Goal: Submit feedback/report problem: Submit feedback/report problem

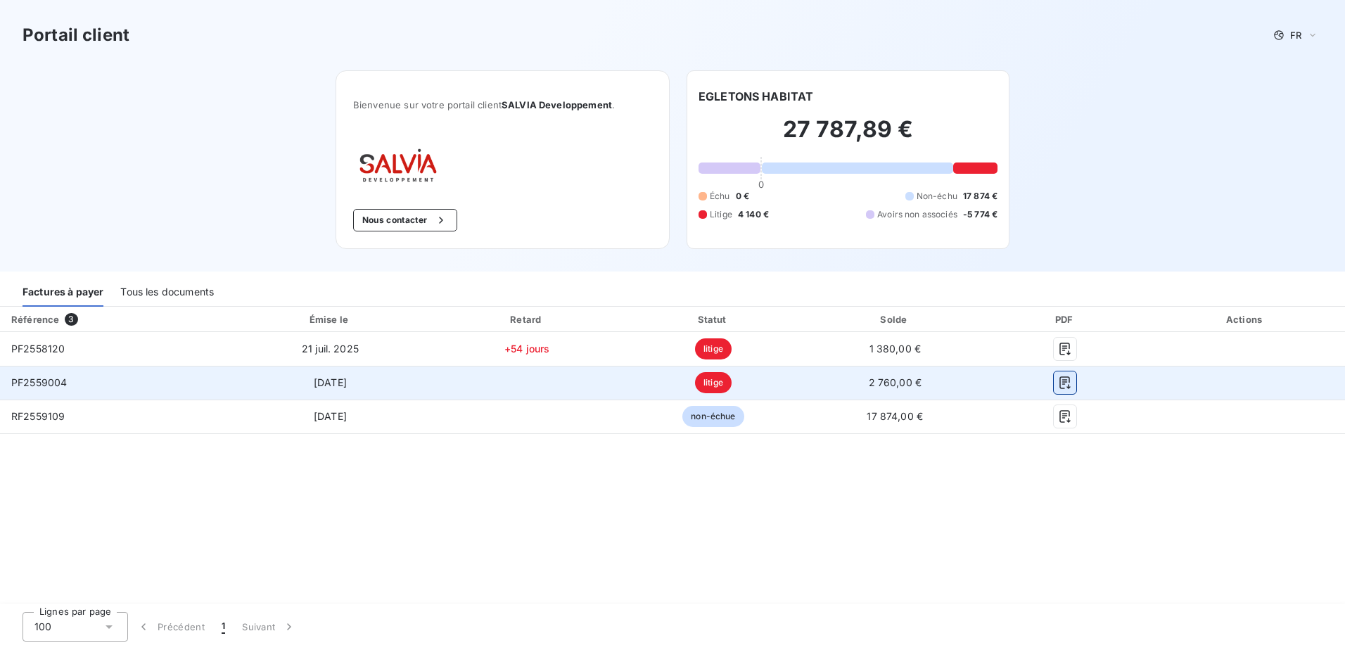
click at [1066, 379] on icon "button" at bounding box center [1065, 383] width 14 height 14
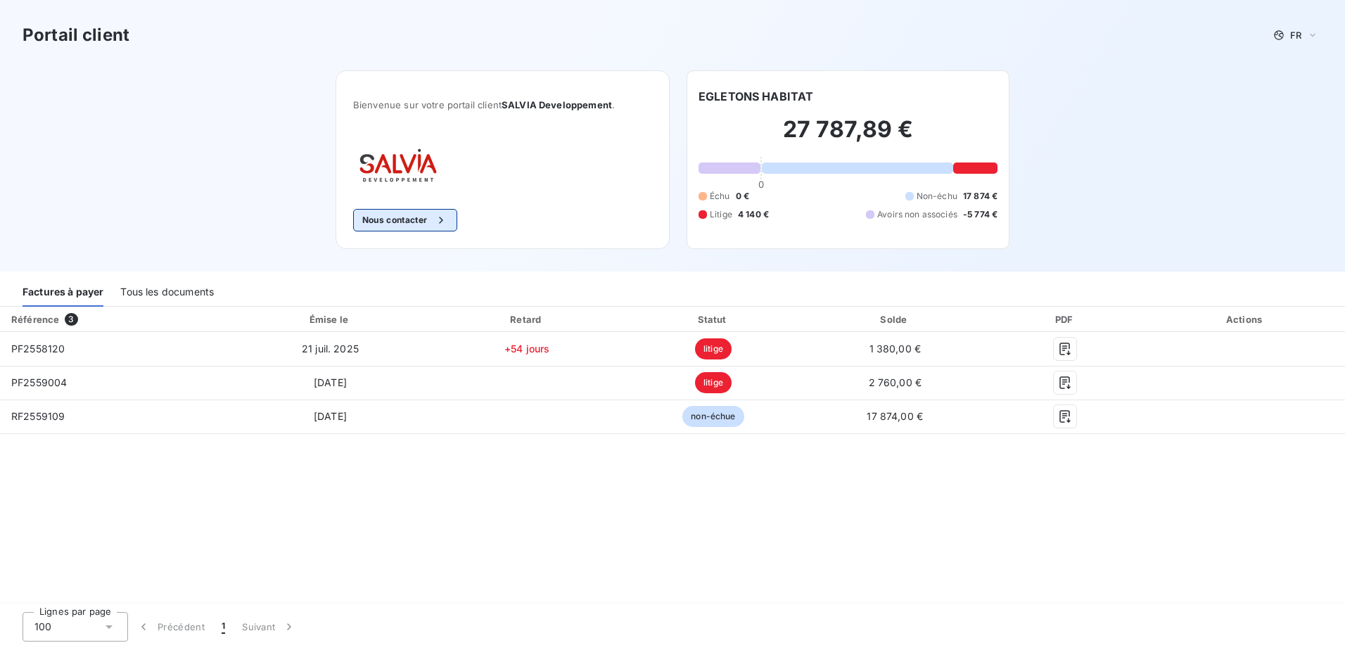
click at [434, 220] on div "button" at bounding box center [437, 220] width 21 height 14
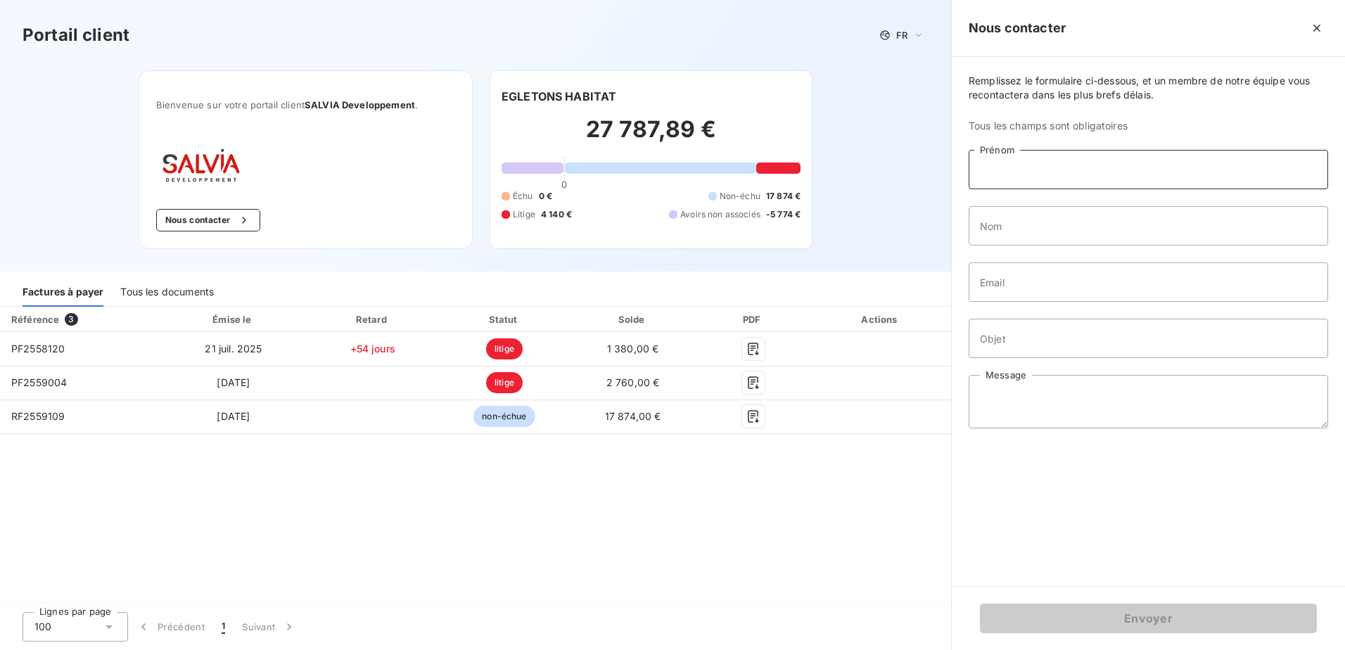
click at [1044, 175] on input "Prénom" at bounding box center [1147, 169] width 359 height 39
type input "[PERSON_NAME]"
type input "NEUVILLE"
type input "[EMAIL_ADDRESS][DOMAIN_NAME]"
click at [1088, 326] on input "Objet" at bounding box center [1147, 338] width 359 height 39
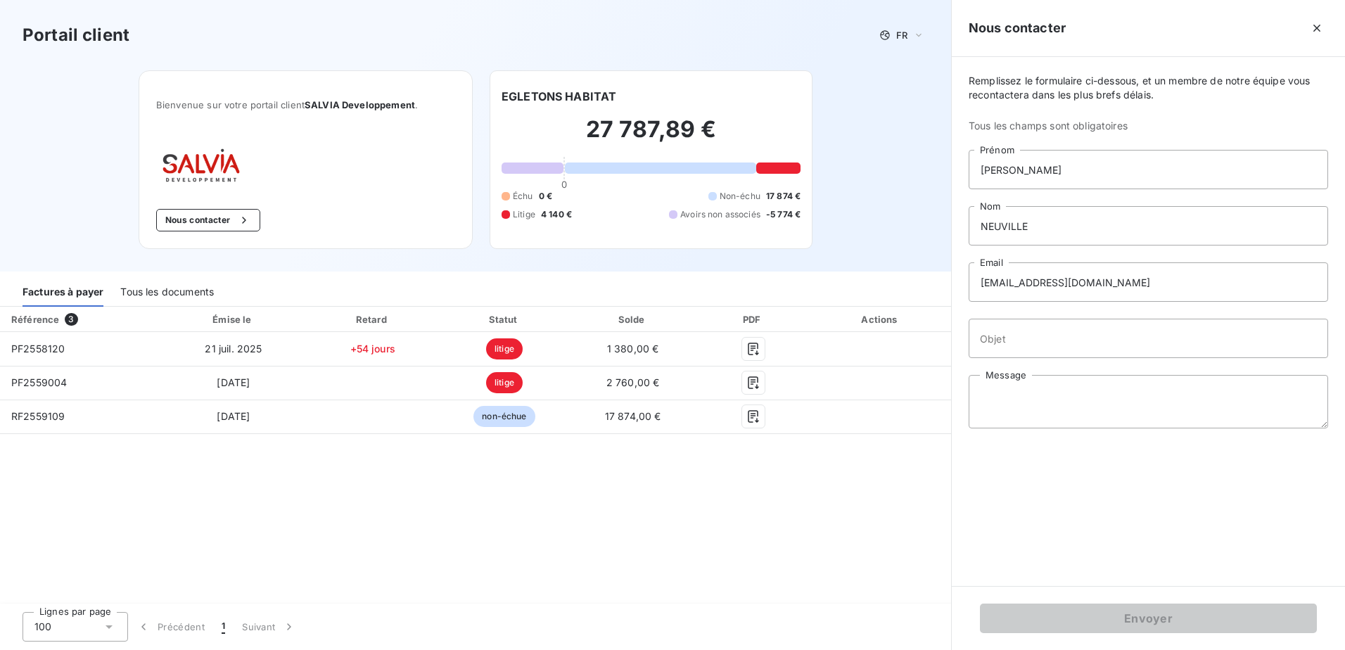
click at [1083, 317] on div "Remplissez le formulaire ci-dessous, et un membre de notre équipe vous recontac…" at bounding box center [1148, 321] width 393 height 529
click at [1068, 330] on input "Objet" at bounding box center [1147, 338] width 359 height 39
drag, startPoint x: 1082, startPoint y: 334, endPoint x: 971, endPoint y: 343, distance: 110.7
click at [974, 343] on input "EGLETONS HABITAT : Bilan et compte de résultats 2023" at bounding box center [1147, 338] width 359 height 39
drag, startPoint x: 1196, startPoint y: 343, endPoint x: 1067, endPoint y: 352, distance: 129.1
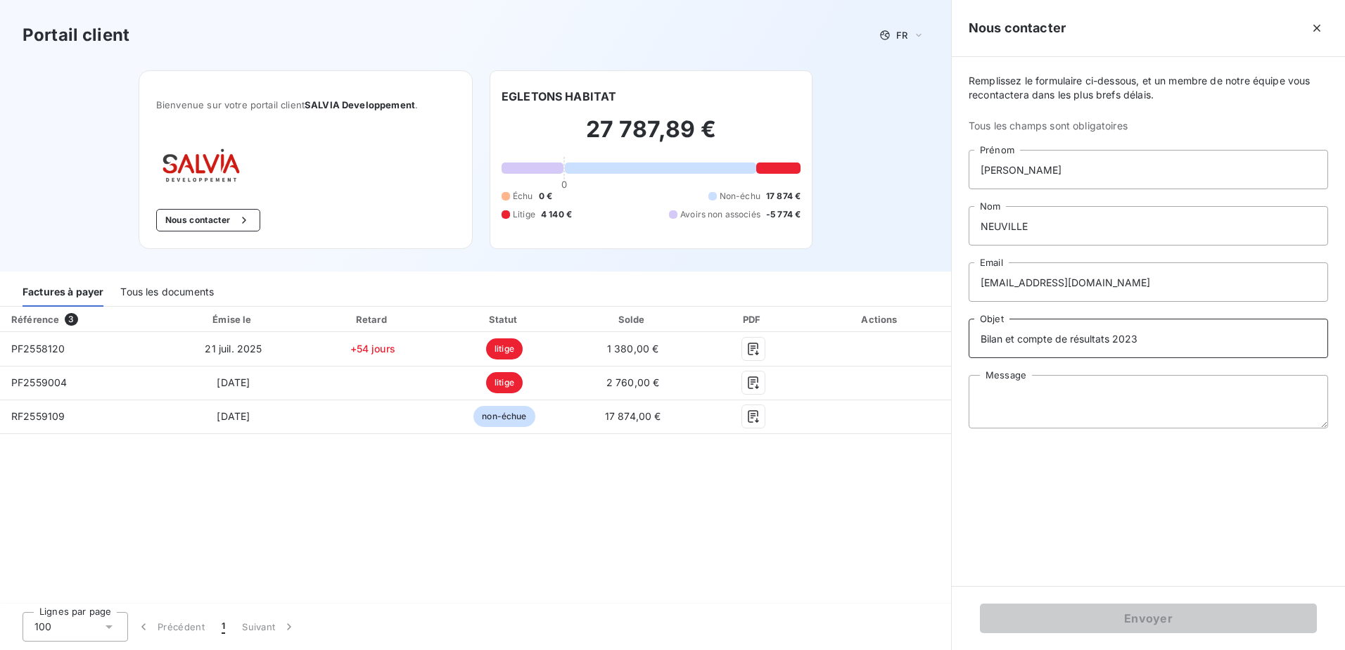
click at [1008, 363] on div "Remplissez le formulaire ci-dessous, et un membre de notre équipe vous recontac…" at bounding box center [1148, 321] width 393 height 529
type input "Bilan sur notre compte SALVIA"
click at [1036, 390] on textarea "Message" at bounding box center [1147, 401] width 359 height 53
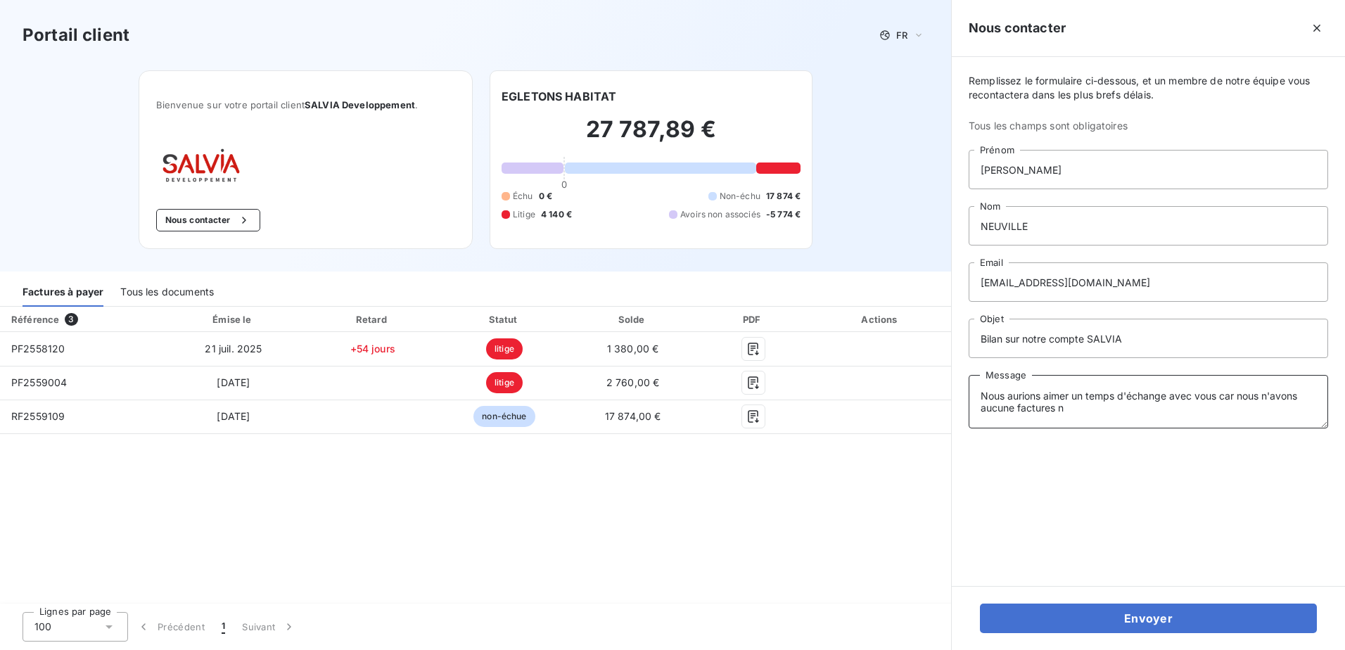
click at [1265, 399] on textarea "Nous aurions aimer un temps d'échange avec vous car nous n'avons aucune facture…" at bounding box center [1147, 401] width 359 height 53
click at [1300, 388] on textarea "Nous aurions aimer un temps d'échange avec vous car nous n'avons aucune facture…" at bounding box center [1147, 401] width 359 height 53
drag, startPoint x: 1108, startPoint y: 407, endPoint x: 1129, endPoint y: 411, distance: 21.0
click at [1109, 408] on textarea "Nous aurions aimer un temps d'échange avec vous car nous n'avons pour nous aucu…" at bounding box center [1147, 401] width 359 height 53
click at [1134, 413] on textarea "Nous aurions aimer un temps d'échange avec vous car nous n'avons pour nous aucu…" at bounding box center [1147, 401] width 359 height 53
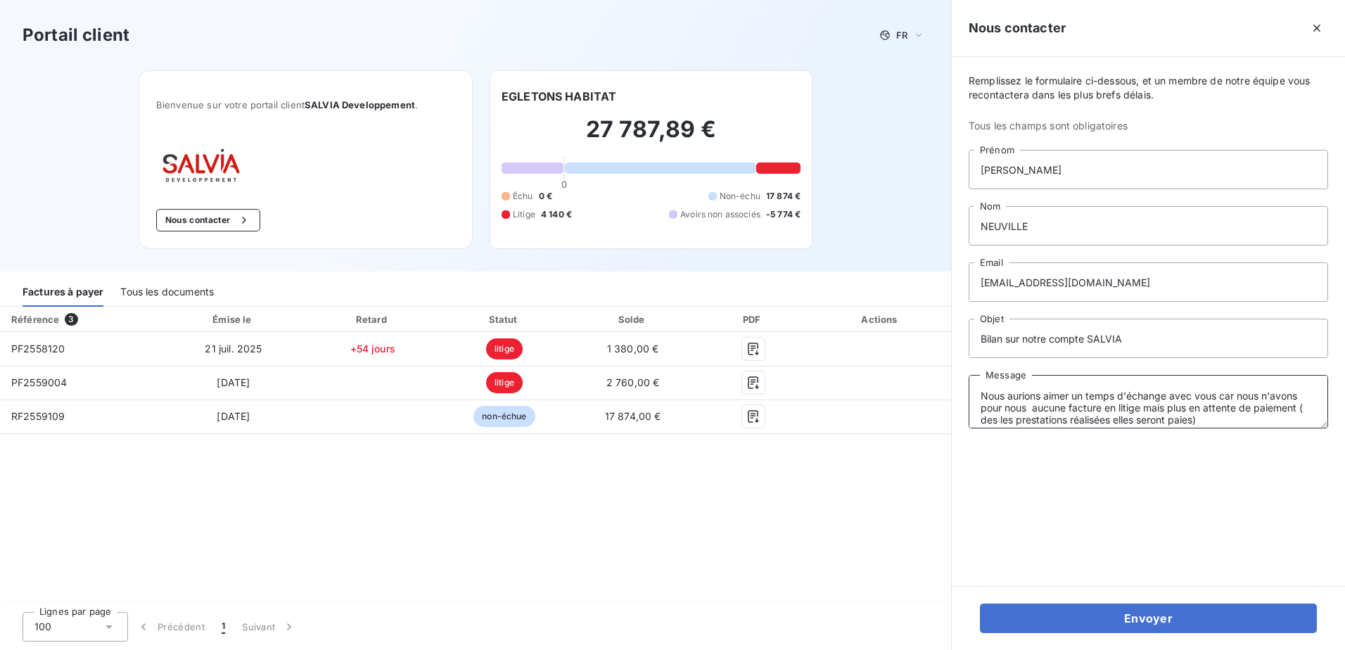
click at [1186, 417] on textarea "Nous aurions aimer un temps d'échange avec vous car nous n'avons pour nous aucu…" at bounding box center [1147, 401] width 359 height 53
click at [1192, 418] on textarea "Nous aurions aimer un temps d'échange avec vous car nous n'avons pour nous aucu…" at bounding box center [1147, 401] width 359 height 53
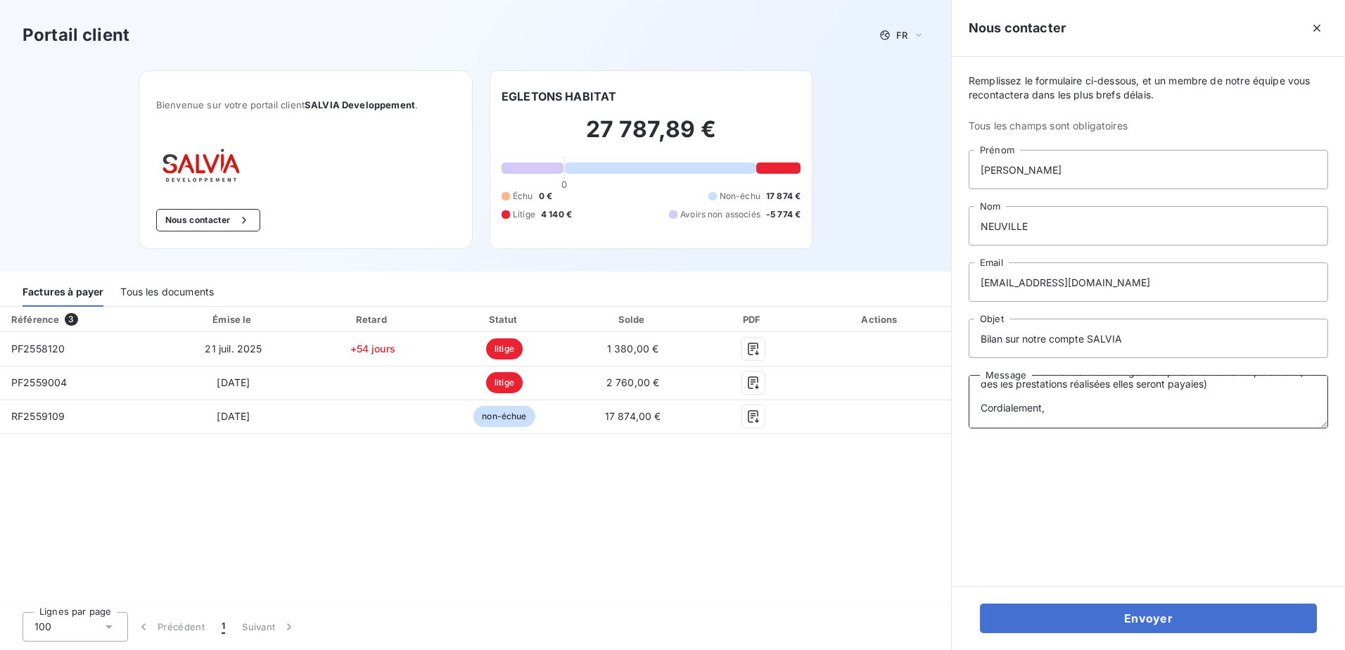
click at [1196, 421] on textarea "Nous aurions aimer un temps d'échange avec vous car nous n'avons pour nous aucu…" at bounding box center [1147, 401] width 359 height 53
click at [1196, 387] on textarea "Nous aurions aimer un temps d'échange avec vous car nous n'avons pour nous aucu…" at bounding box center [1147, 401] width 359 height 53
click at [1191, 384] on textarea "Nous aurions aimer un temps d'échange avec vous car nous n'avons pour nous aucu…" at bounding box center [1147, 401] width 359 height 53
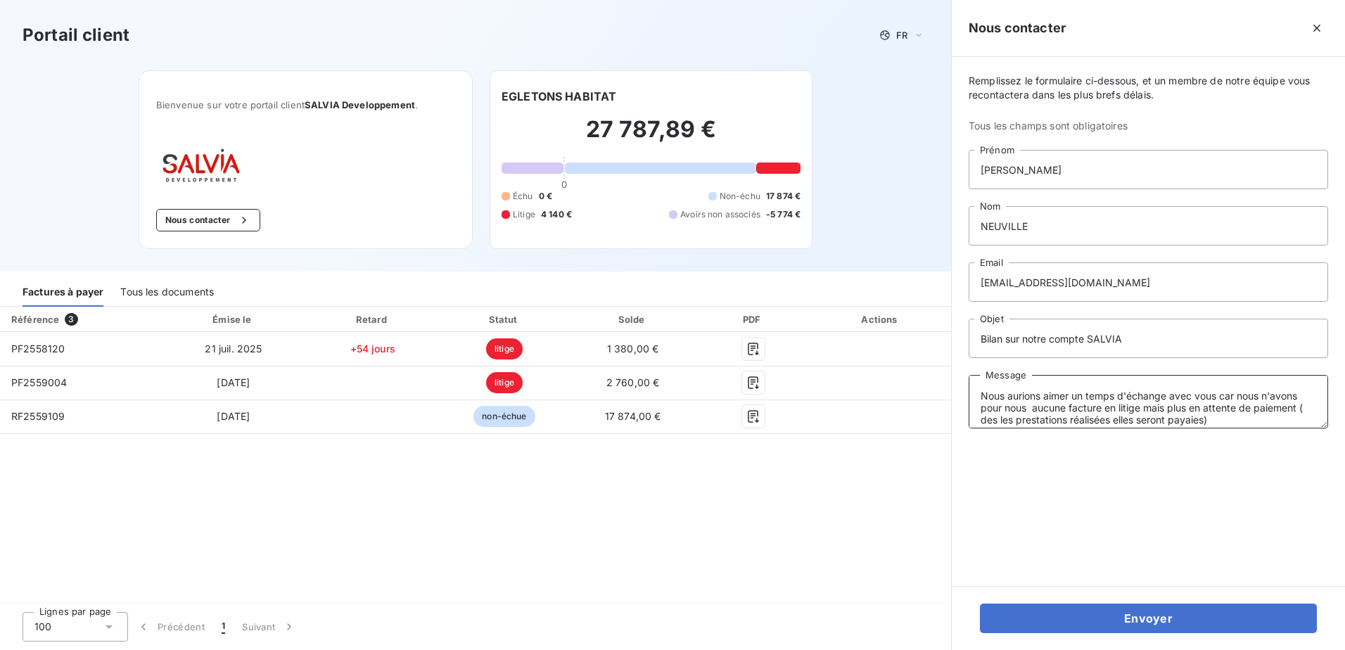
click at [1197, 418] on textarea "Nous aurions aimer un temps d'échange avec vous car nous n'avons pour nous aucu…" at bounding box center [1147, 401] width 359 height 53
drag, startPoint x: 976, startPoint y: 388, endPoint x: 983, endPoint y: 394, distance: 8.5
click at [977, 390] on textarea "Nous aurions aimer un temps d'échange avec vous car nous n'avons pour nous aucu…" at bounding box center [1147, 401] width 359 height 53
click at [1070, 414] on textarea "Bonjour, Nous aurions aimer un temps d'échange avec vous car nous n'avons pour …" at bounding box center [1147, 401] width 359 height 53
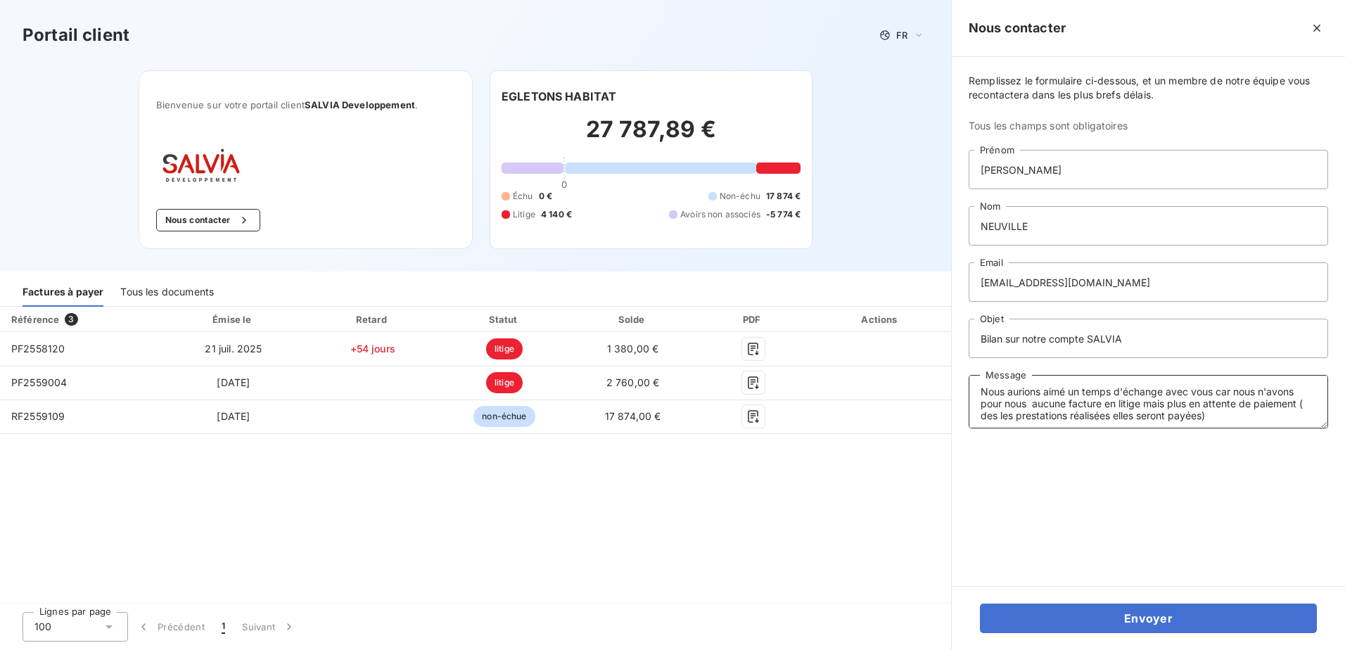
click at [1035, 402] on textarea "Bonjour, Nous aurions aimé un temps d'échange avec vous car nous n'avons pour n…" at bounding box center [1147, 401] width 359 height 53
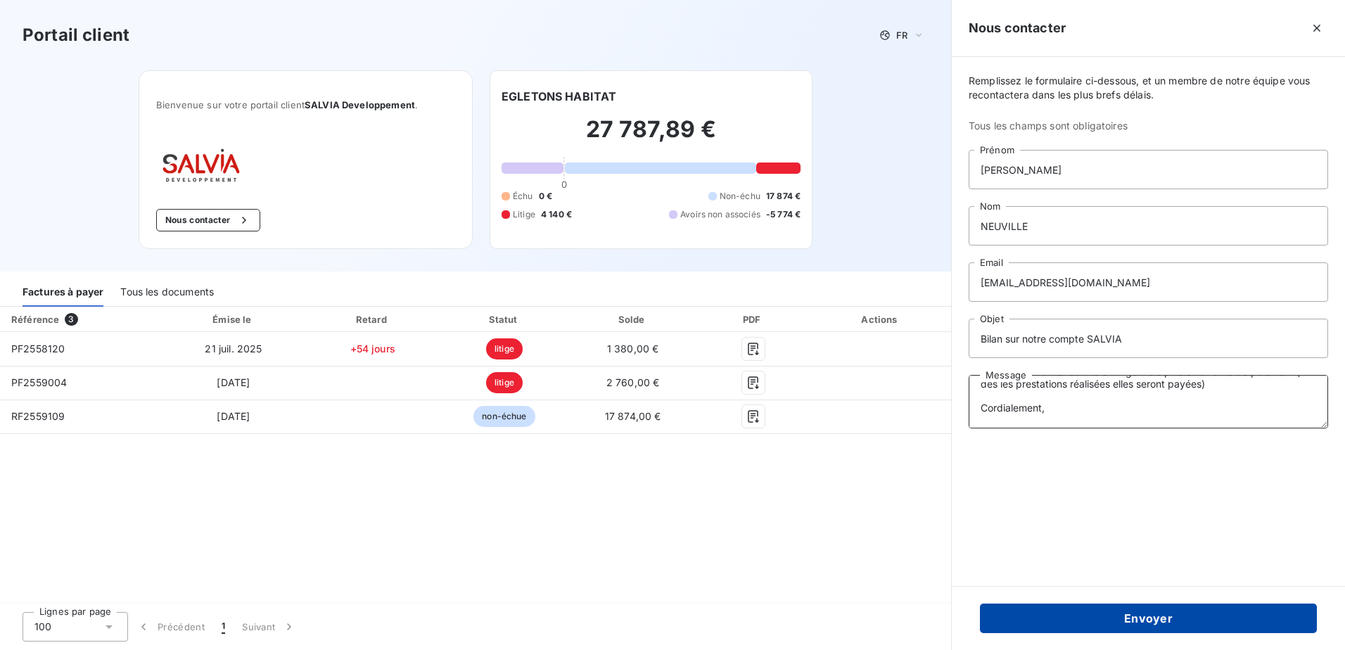
type textarea "Bonjour, Nous aurions aimé un temps d'échange avec vous car nous n'avons pour n…"
click at [1156, 610] on button "Envoyer" at bounding box center [1148, 618] width 337 height 30
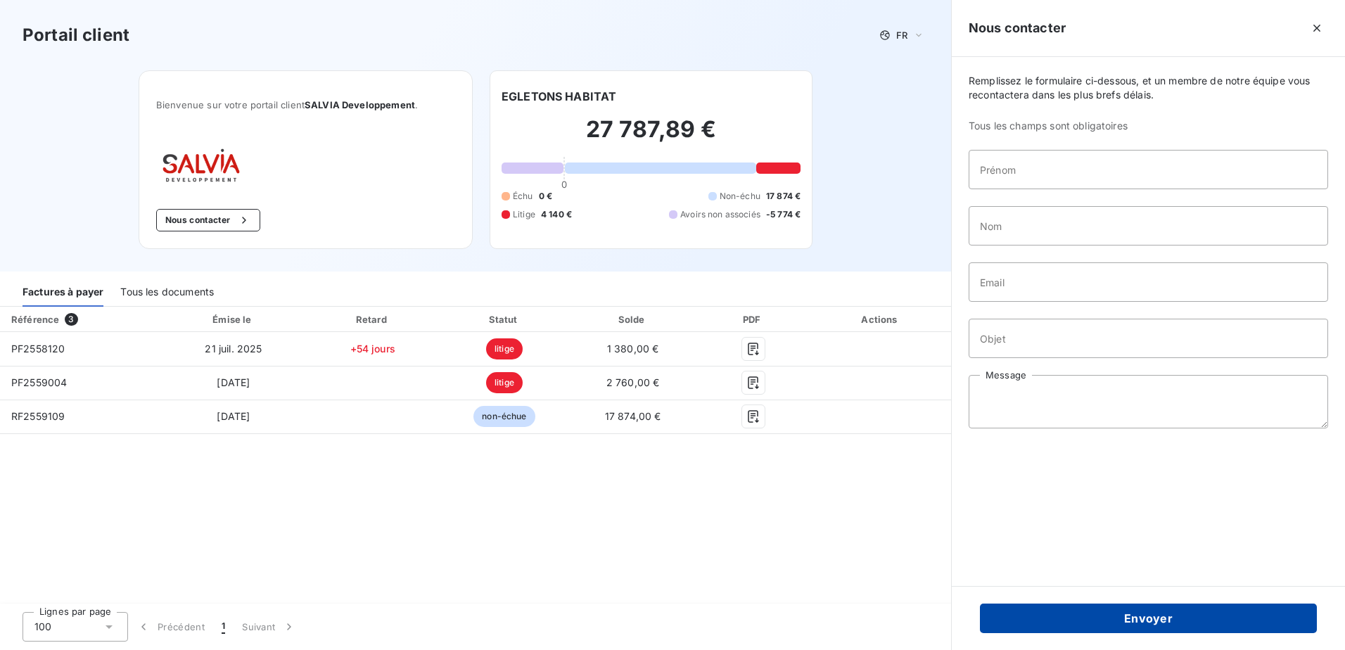
scroll to position [0, 0]
